Goal: Transaction & Acquisition: Purchase product/service

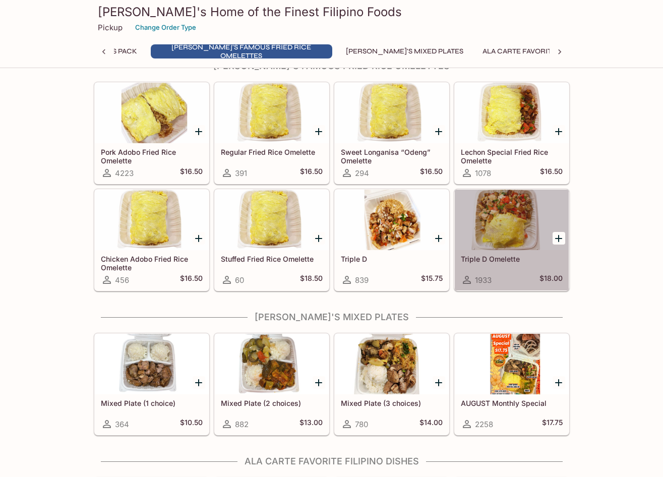
click at [510, 221] on div at bounding box center [512, 220] width 114 height 61
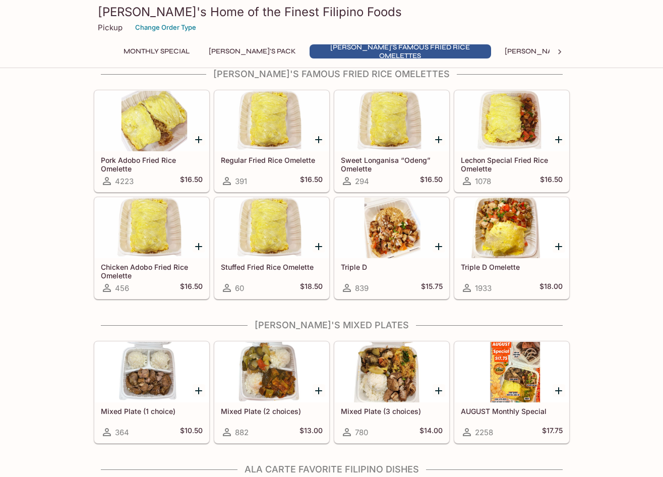
click at [491, 222] on div at bounding box center [512, 228] width 114 height 61
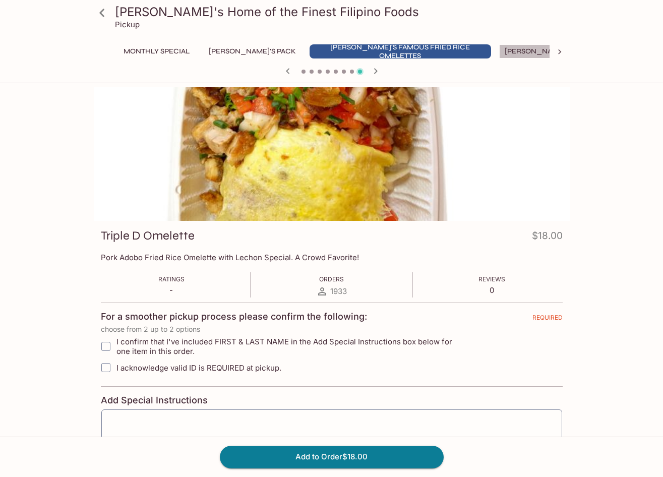
click at [499, 47] on button "[PERSON_NAME]'s Mixed Plates" at bounding box center [563, 51] width 129 height 14
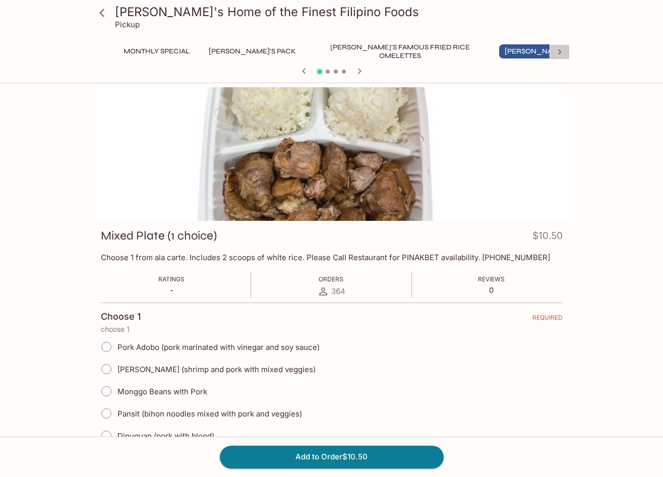
click at [563, 50] on icon at bounding box center [560, 52] width 10 height 10
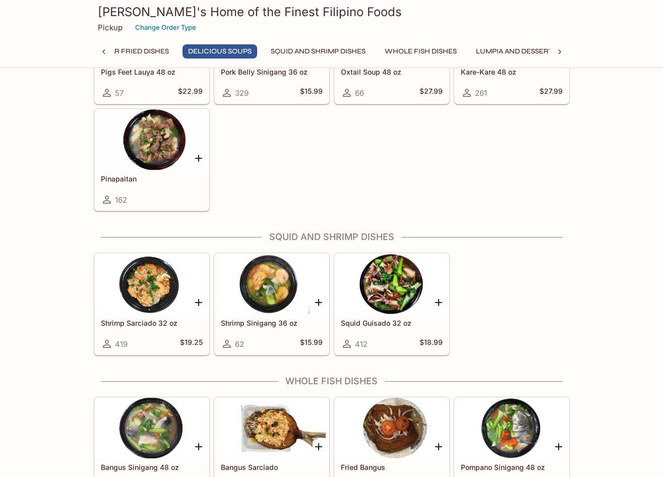
scroll to position [1271, 0]
